Goal: Task Accomplishment & Management: Manage account settings

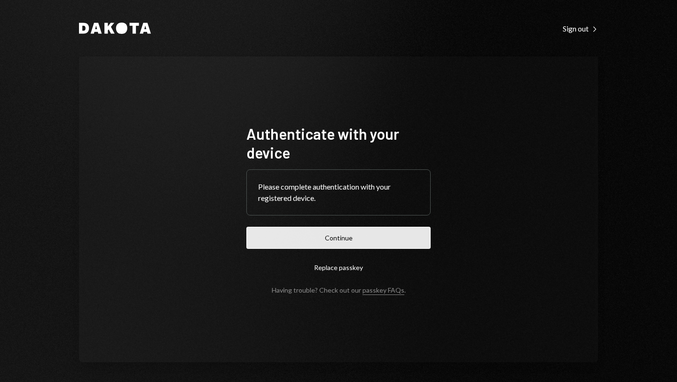
click at [343, 241] on button "Continue" at bounding box center [338, 238] width 184 height 22
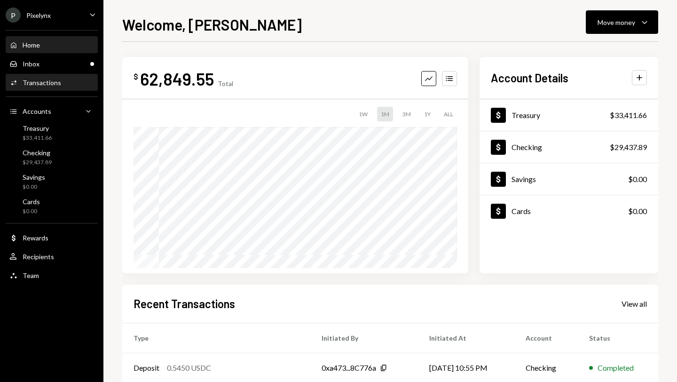
click at [40, 79] on div "Transactions" at bounding box center [42, 83] width 39 height 8
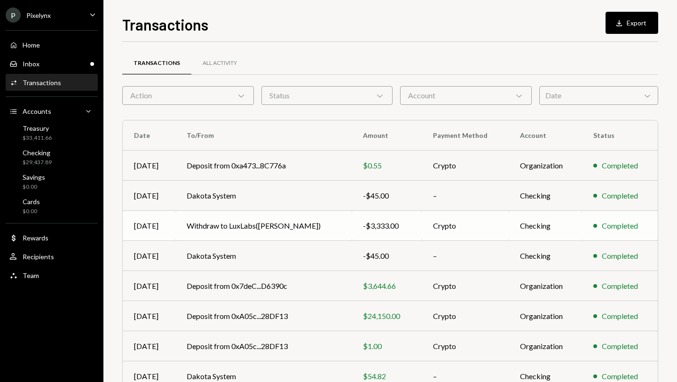
click at [261, 229] on td "Withdraw to LuxLabs([PERSON_NAME])" at bounding box center [263, 226] width 176 height 30
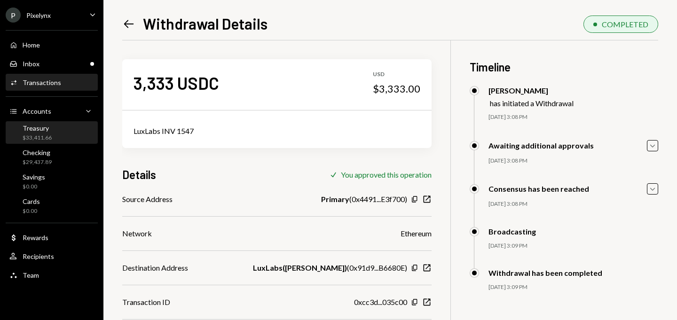
click at [48, 137] on div "$33,411.66" at bounding box center [37, 138] width 29 height 8
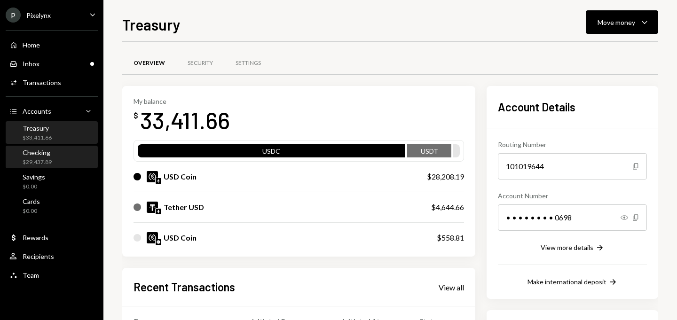
click at [49, 154] on div "Checking" at bounding box center [37, 153] width 29 height 8
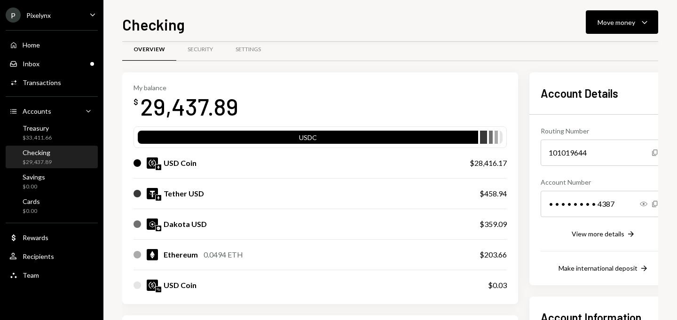
scroll to position [38, 0]
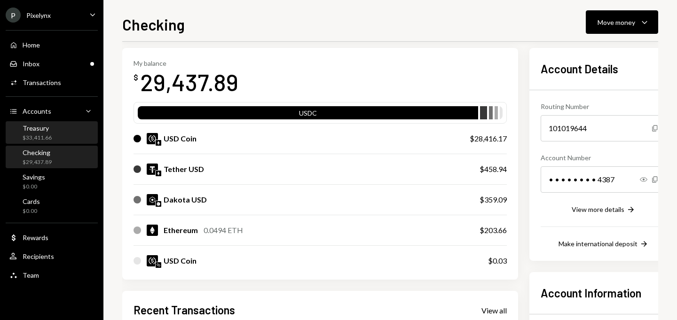
click at [53, 126] on div "Treasury $33,411.66" at bounding box center [51, 133] width 85 height 18
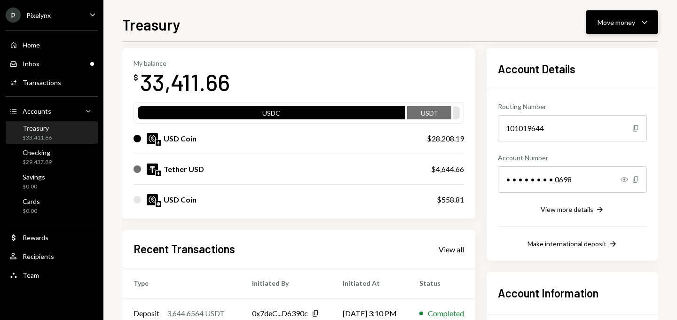
click at [605, 24] on div "Move money" at bounding box center [617, 22] width 38 height 10
click at [585, 47] on div "Send" at bounding box center [614, 51] width 69 height 10
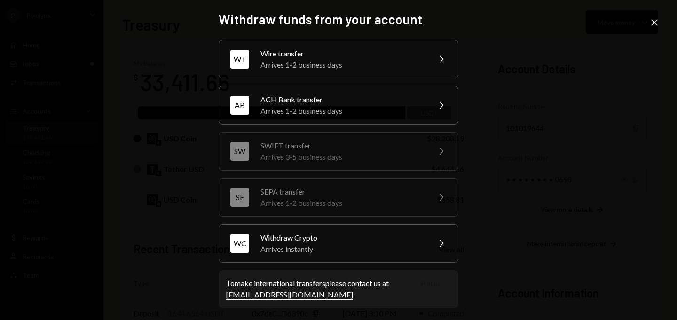
click at [324, 264] on div "Withdraw funds from your account WT Wire transfer Arrives 1-2 business days Che…" at bounding box center [339, 167] width 240 height 312
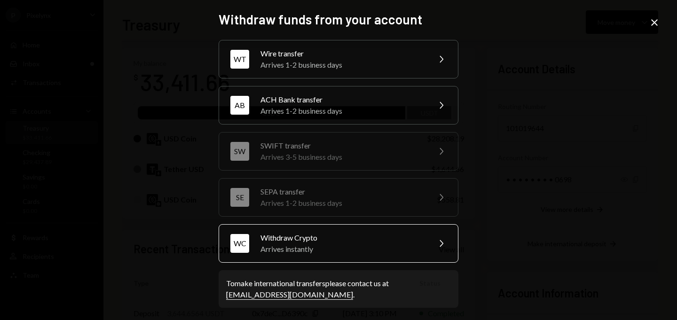
click at [321, 253] on div "Arrives instantly" at bounding box center [343, 249] width 164 height 11
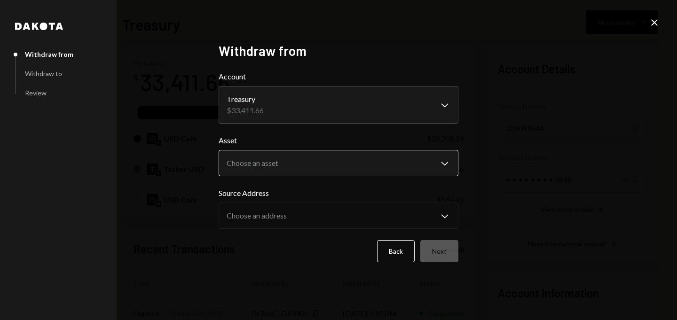
click at [281, 168] on body "P Pixelynx Caret Down Home Home Inbox Inbox Activities Transactions Accounts Ac…" at bounding box center [338, 160] width 677 height 320
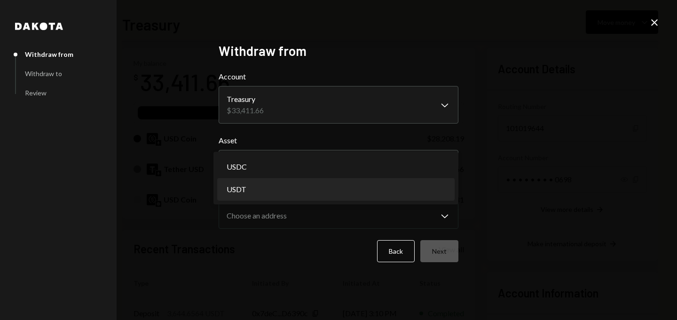
select select "****"
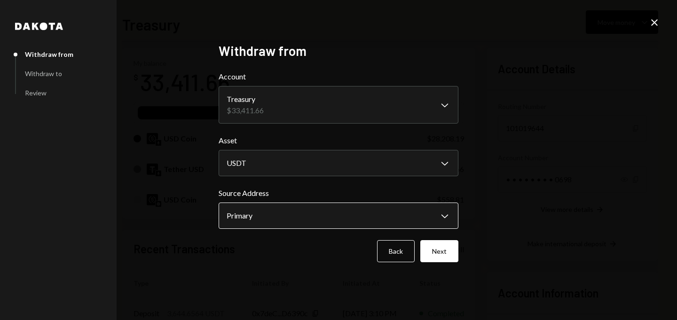
click at [271, 218] on body "P Pixelynx Caret Down Home Home Inbox Inbox Activities Transactions Accounts Ac…" at bounding box center [338, 160] width 677 height 320
click at [435, 245] on button "Next" at bounding box center [439, 251] width 38 height 22
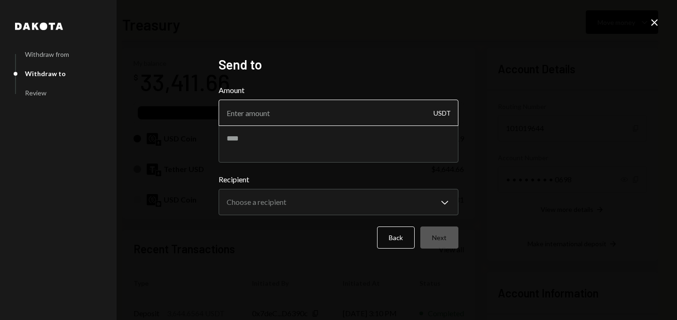
click at [333, 108] on input "Amount" at bounding box center [339, 113] width 240 height 26
type input "3333"
click at [273, 141] on textarea at bounding box center [339, 144] width 240 height 38
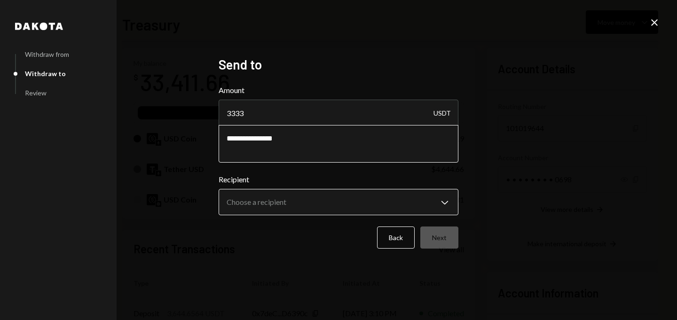
type textarea "**********"
click at [277, 198] on body "P Pixelynx Caret Down Home Home Inbox Inbox Activities Transactions Accounts Ac…" at bounding box center [338, 160] width 677 height 320
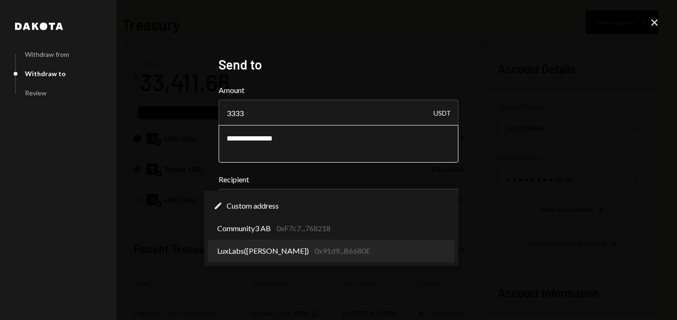
select select "**********"
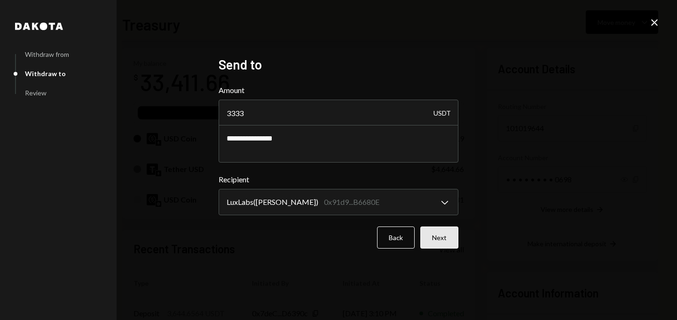
click at [438, 237] on button "Next" at bounding box center [439, 238] width 38 height 22
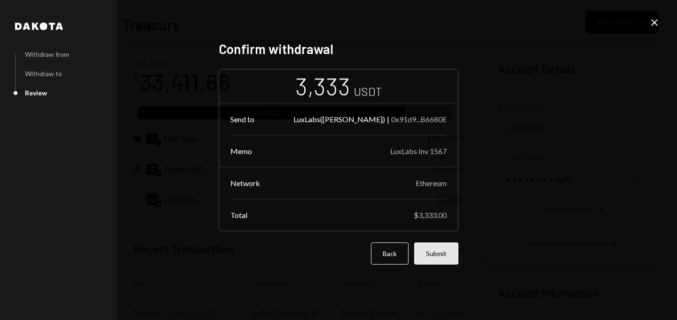
click at [438, 248] on button "Submit" at bounding box center [436, 254] width 44 height 22
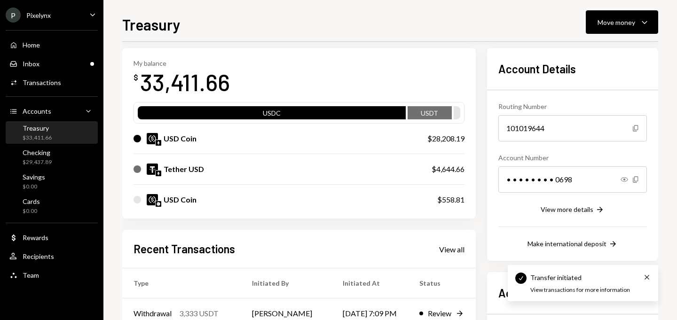
scroll to position [147, 0]
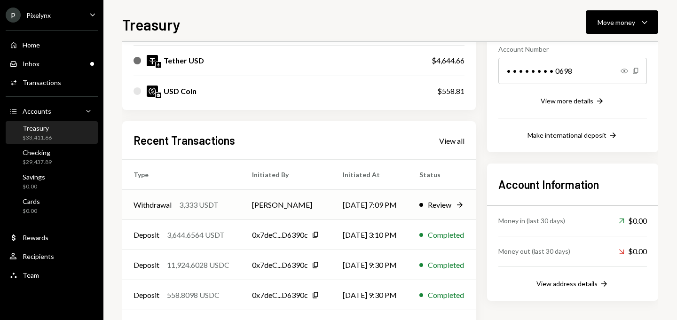
click at [408, 212] on td "[DATE] 7:09 PM" at bounding box center [370, 205] width 77 height 30
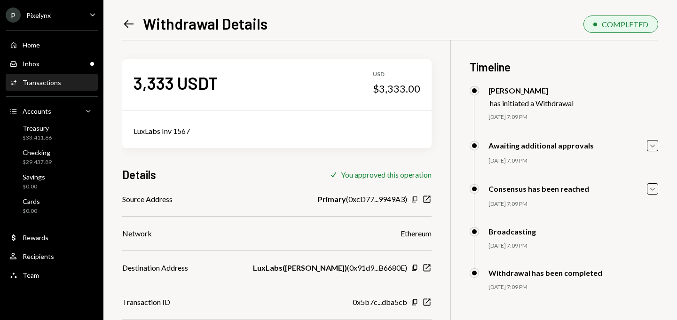
click at [411, 198] on icon "Copy" at bounding box center [415, 200] width 8 height 8
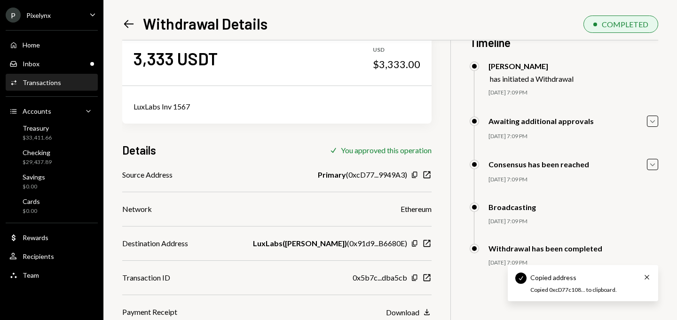
scroll to position [40, 0]
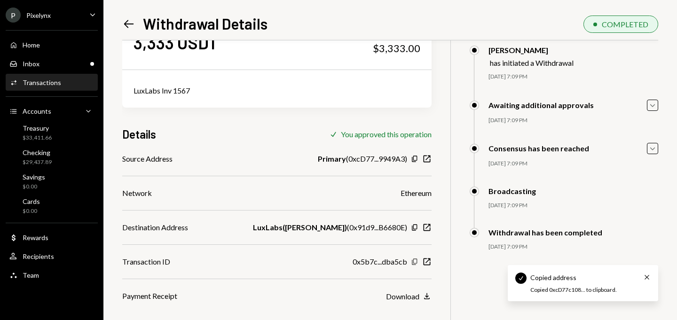
click at [411, 262] on icon "Copy" at bounding box center [415, 262] width 8 height 8
click at [62, 20] on div "P Pixelynx Caret Down" at bounding box center [51, 15] width 103 height 15
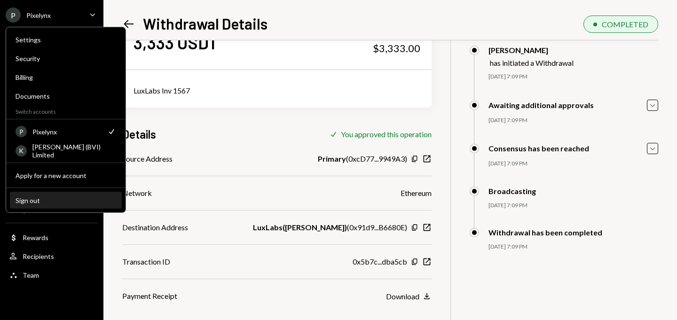
click at [44, 198] on div "Sign out" at bounding box center [66, 201] width 101 height 8
